Goal: Task Accomplishment & Management: Manage account settings

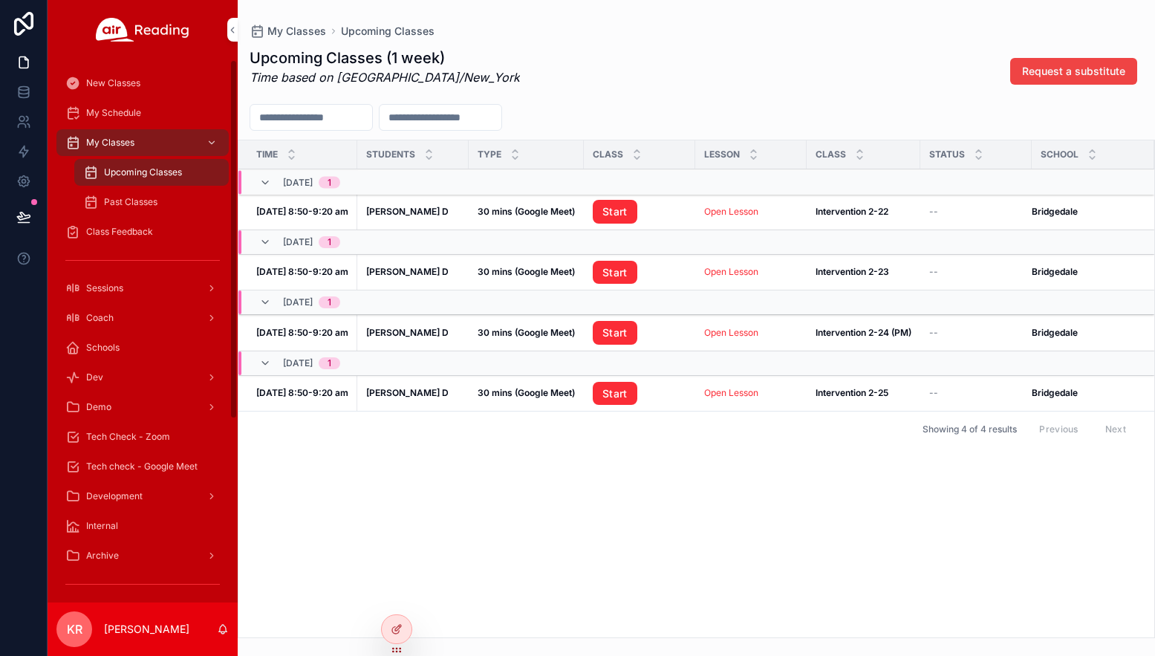
click at [134, 436] on span "Tech Check - Zoom" at bounding box center [128, 437] width 84 height 12
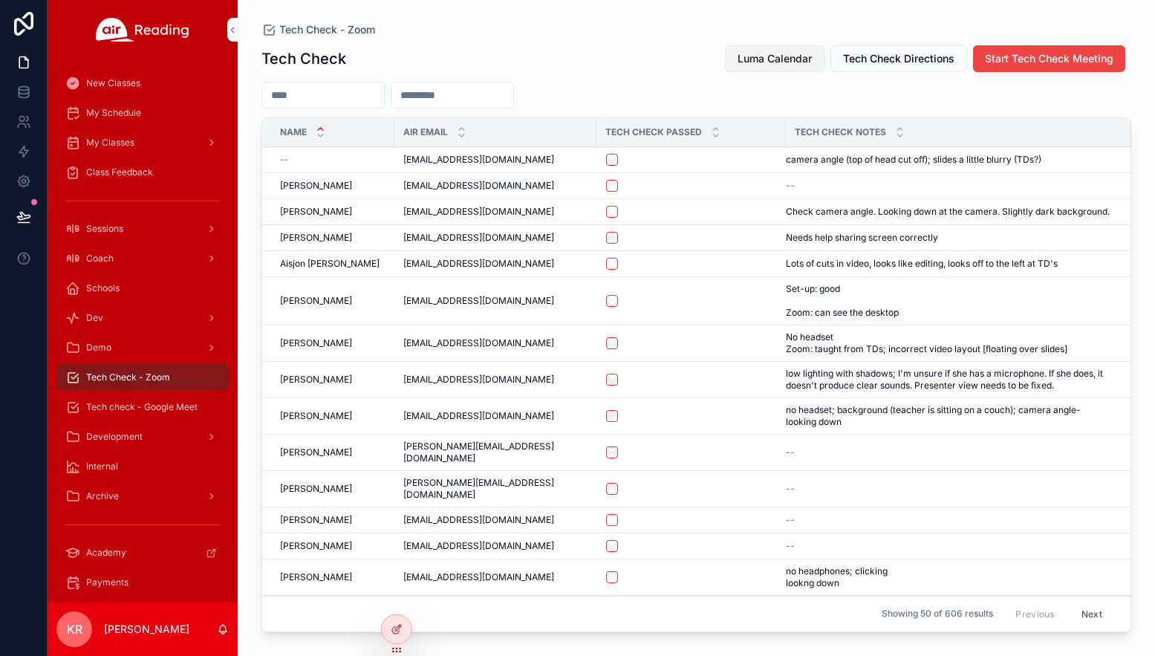
click at [749, 61] on span "Luma Calendar" at bounding box center [774, 58] width 74 height 15
click at [139, 117] on span "My Schedule" at bounding box center [113, 113] width 55 height 12
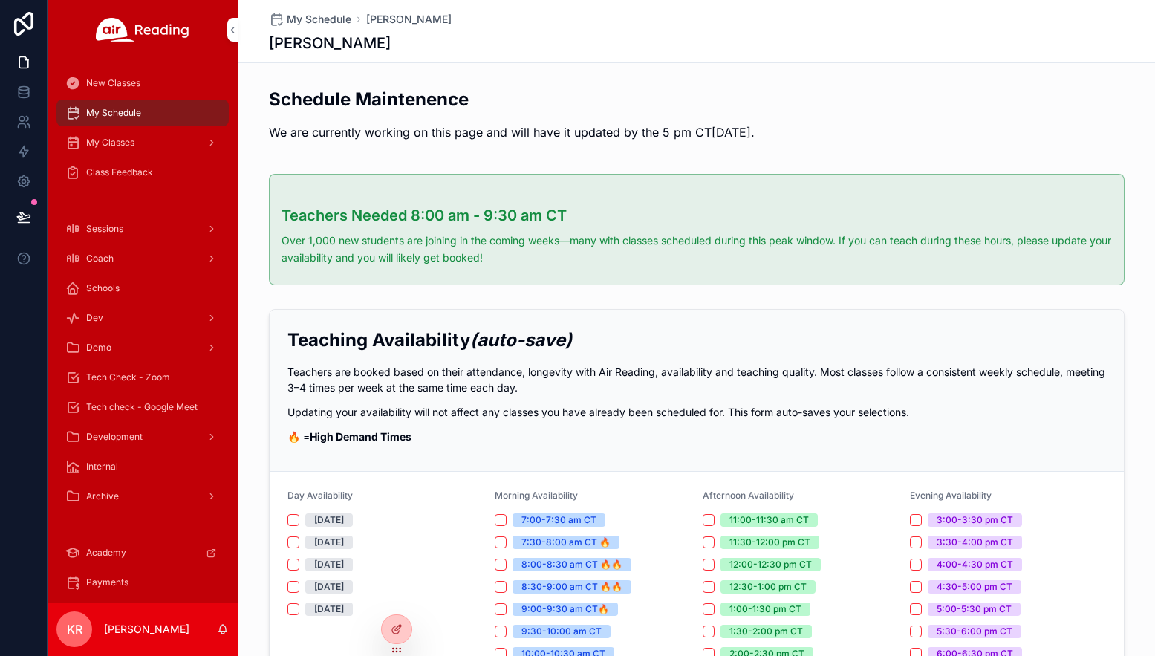
click at [0, 0] on icon at bounding box center [0, 0] width 0 height 0
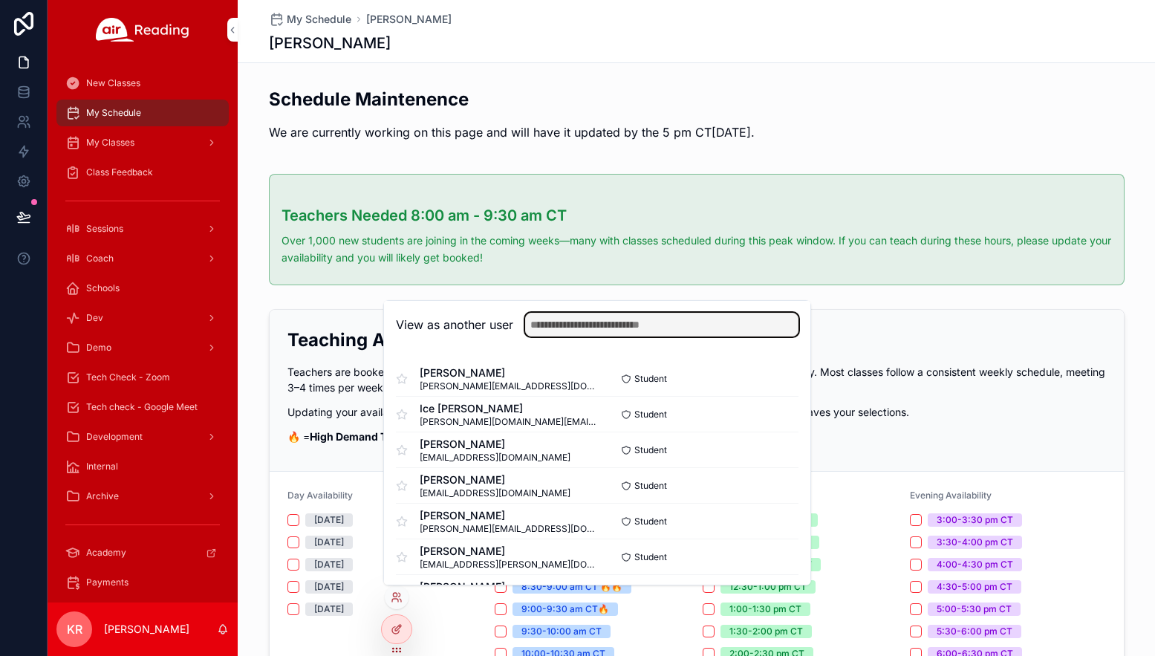
click at [563, 327] on input "text" at bounding box center [661, 325] width 273 height 24
type input "*****"
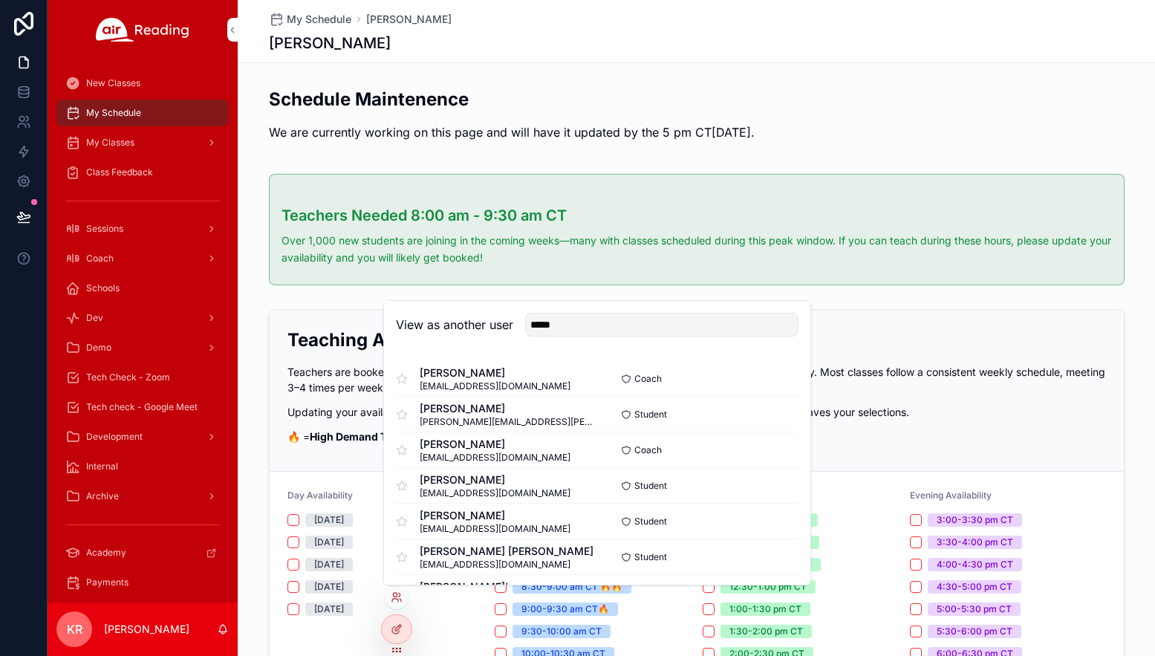
click at [0, 0] on button "Select" at bounding box center [0, 0] width 0 height 0
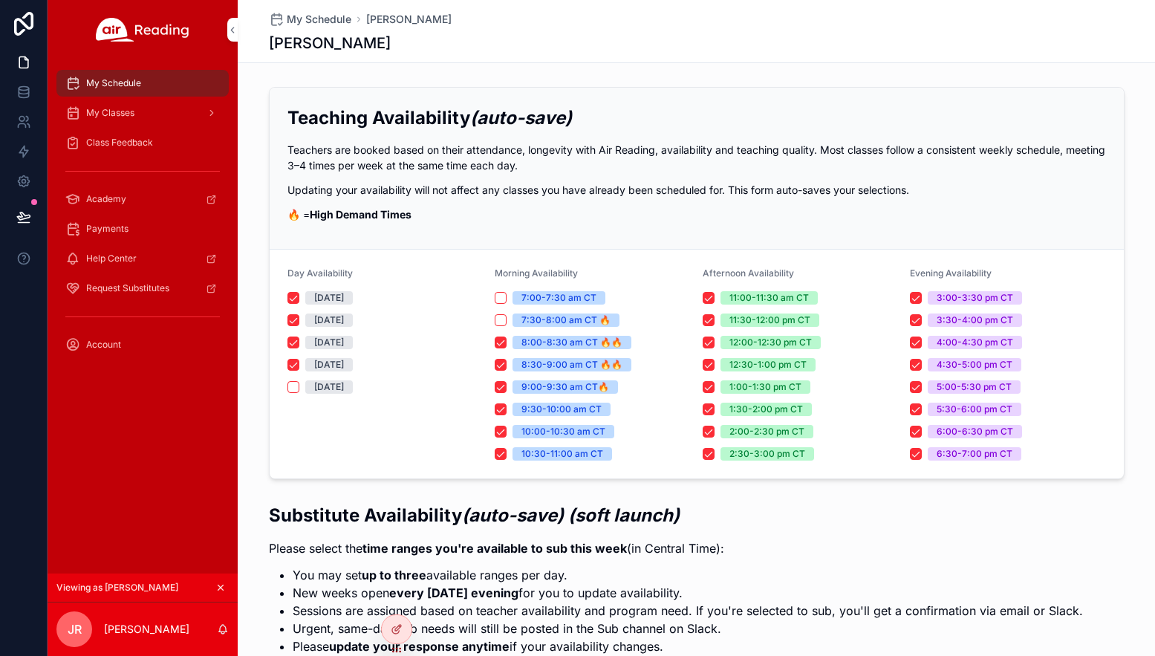
click at [122, 117] on span "My Classes" at bounding box center [110, 113] width 48 height 12
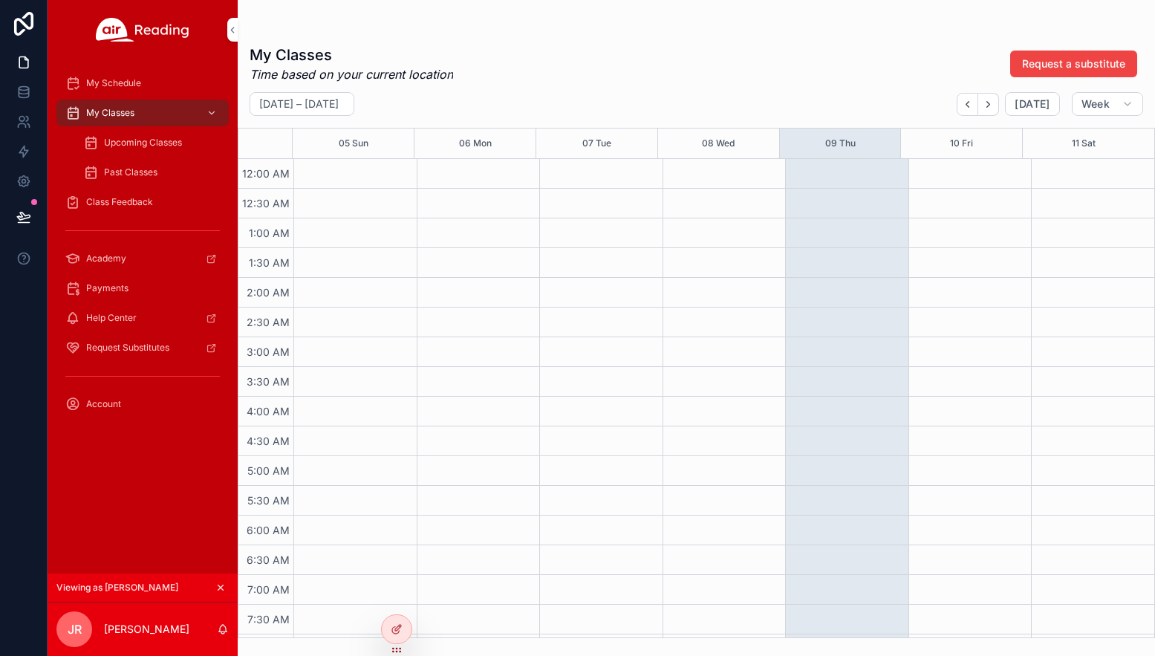
click at [148, 146] on span "Upcoming Classes" at bounding box center [143, 143] width 78 height 12
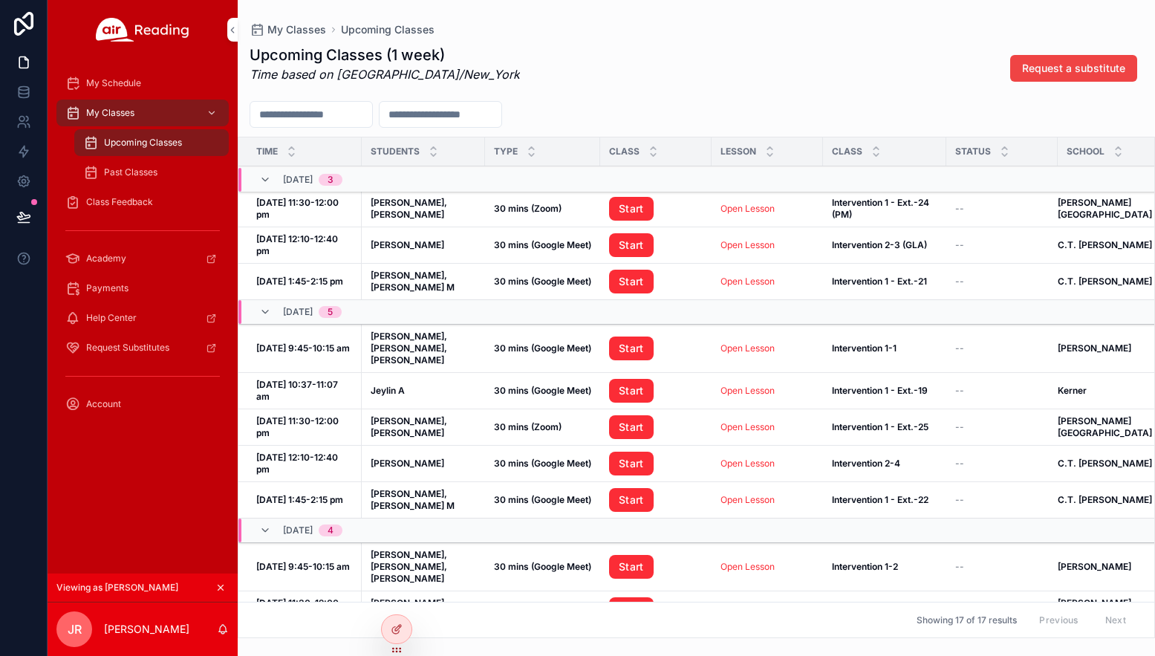
click at [218, 587] on icon "scrollable content" at bounding box center [220, 587] width 10 height 10
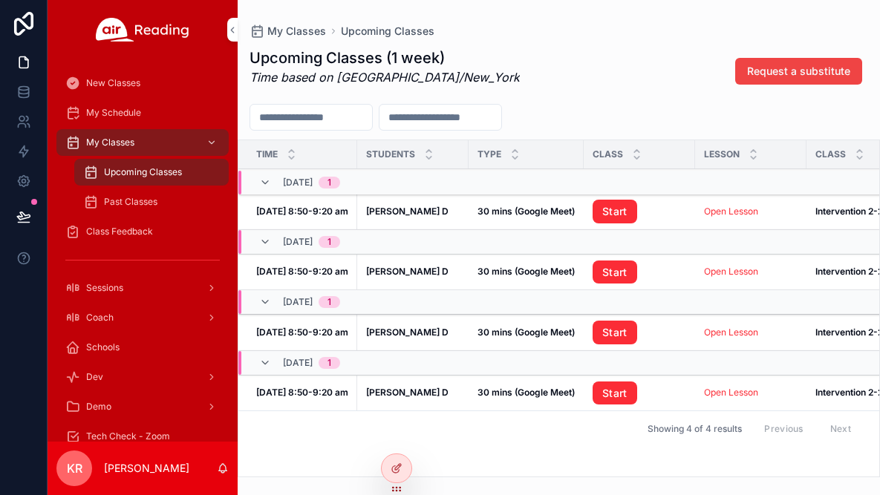
click at [608, 212] on link "Start" at bounding box center [614, 212] width 45 height 24
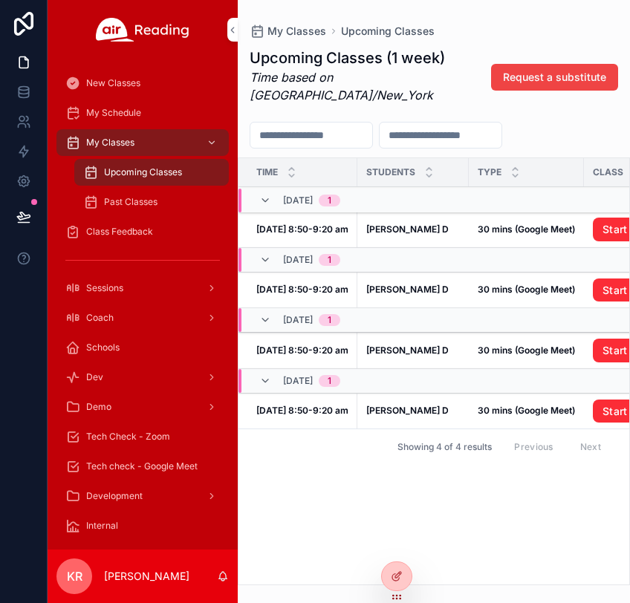
click at [0, 0] on icon at bounding box center [0, 0] width 0 height 0
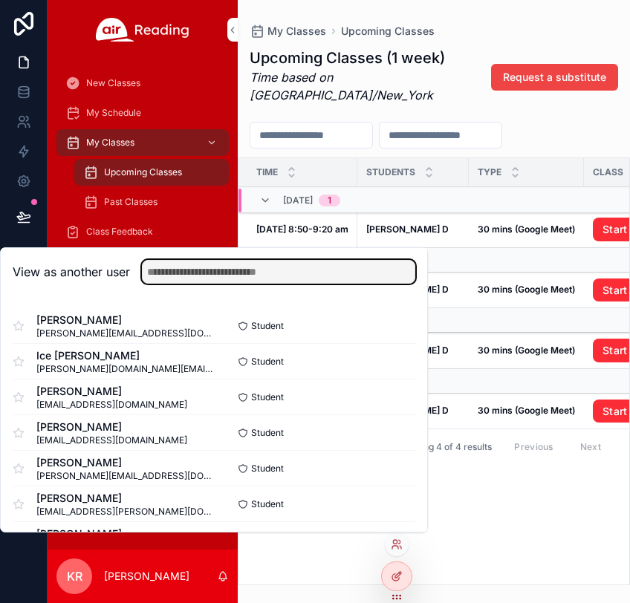
click at [251, 266] on input "text" at bounding box center [278, 272] width 273 height 24
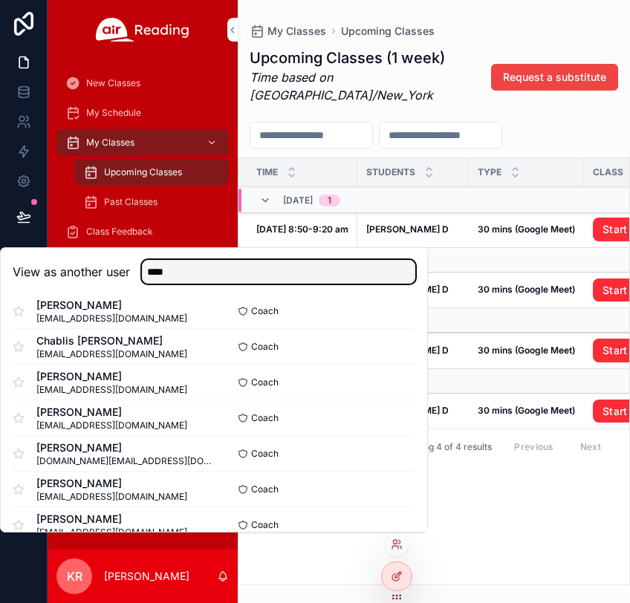
scroll to position [148, 0]
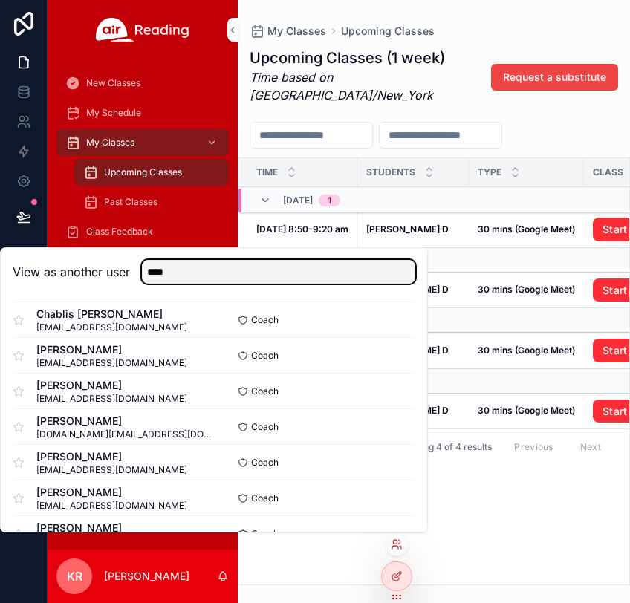
type input "****"
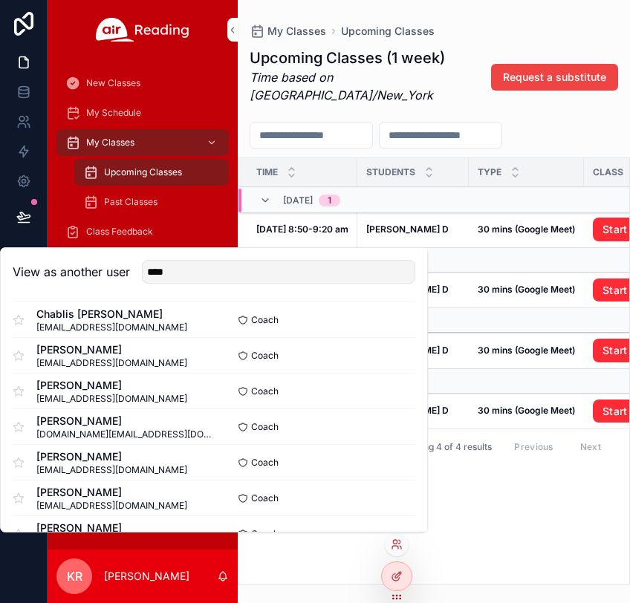
click at [0, 0] on button "Select" at bounding box center [0, 0] width 0 height 0
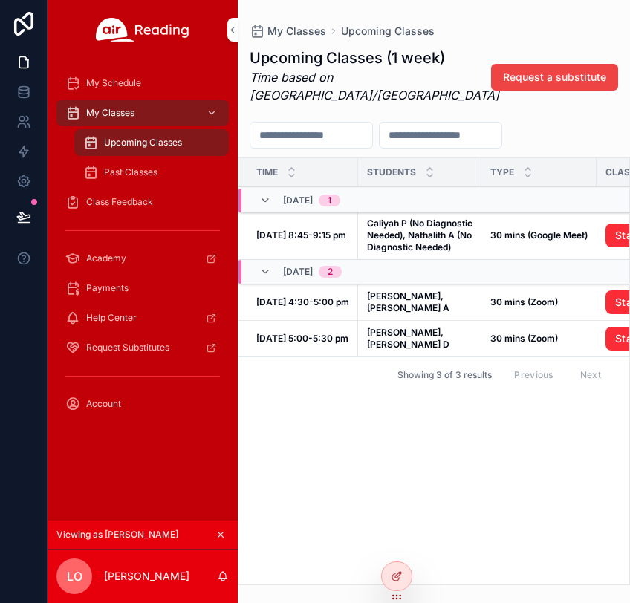
click at [225, 536] on icon "scrollable content" at bounding box center [220, 534] width 10 height 10
